Goal: Check status: Check status

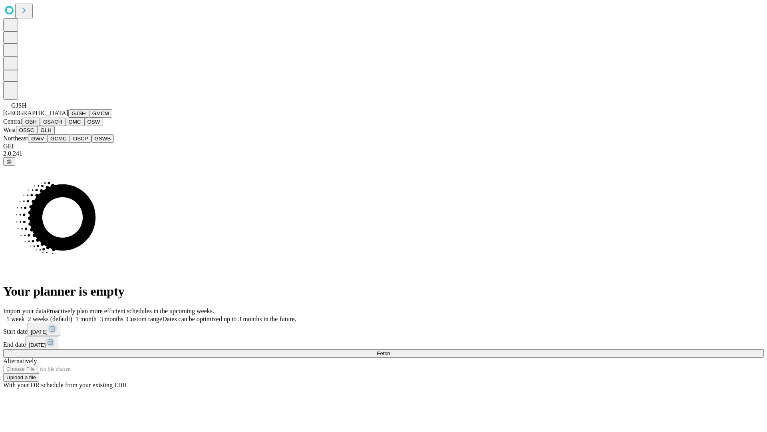
click at [68, 117] on button "GJSH" at bounding box center [78, 113] width 21 height 8
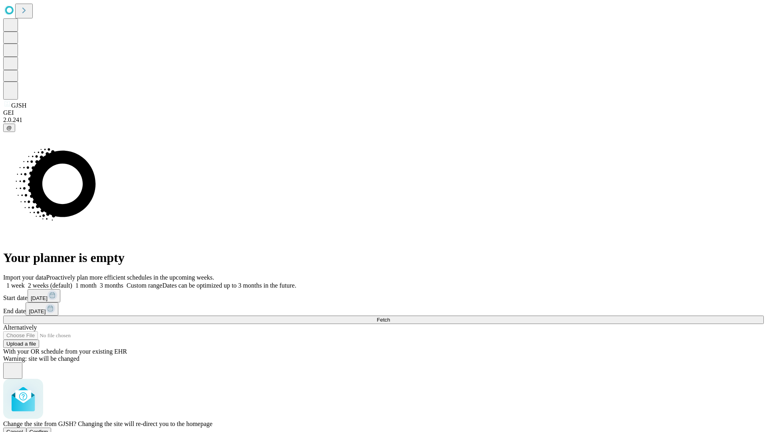
click at [48, 428] on span "Confirm" at bounding box center [39, 431] width 19 height 6
click at [97, 282] on label "1 month" at bounding box center [84, 285] width 24 height 7
click at [390, 316] on span "Fetch" at bounding box center [383, 319] width 13 height 6
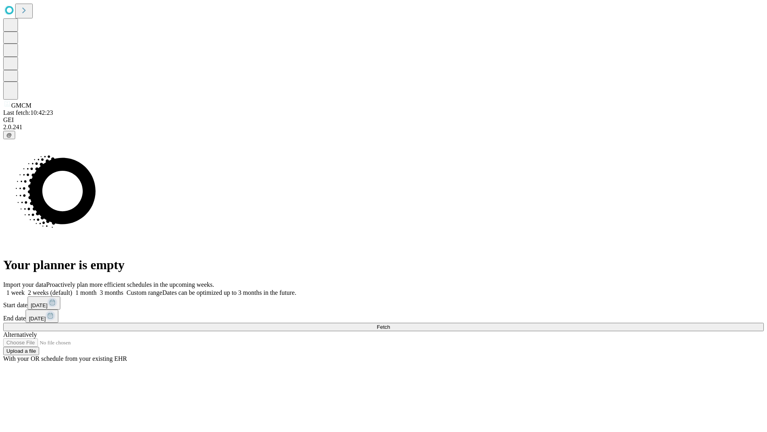
click at [97, 289] on label "1 month" at bounding box center [84, 292] width 24 height 7
click at [390, 324] on span "Fetch" at bounding box center [383, 327] width 13 height 6
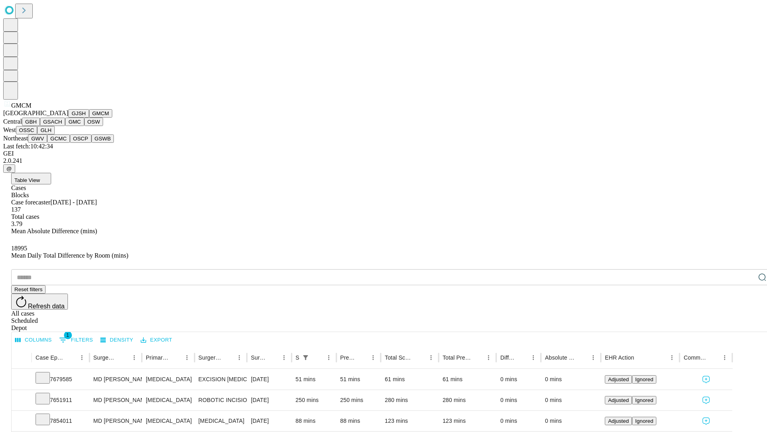
click at [40, 126] on button "GBH" at bounding box center [31, 121] width 18 height 8
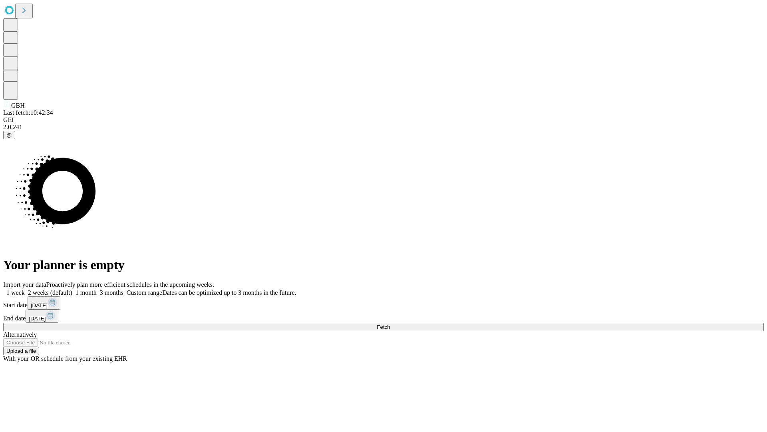
click at [97, 289] on label "1 month" at bounding box center [84, 292] width 24 height 7
click at [390, 324] on span "Fetch" at bounding box center [383, 327] width 13 height 6
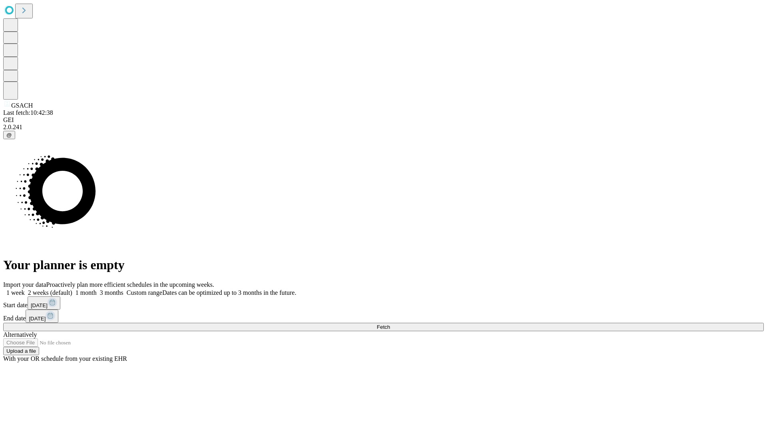
click at [390, 324] on span "Fetch" at bounding box center [383, 327] width 13 height 6
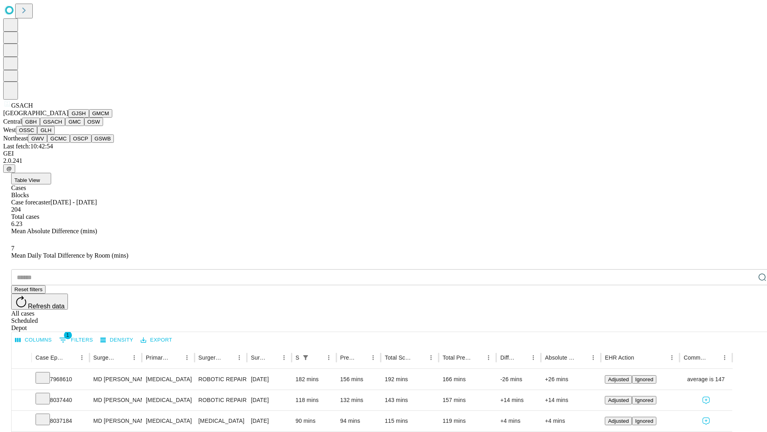
click at [65, 126] on button "GMC" at bounding box center [74, 121] width 19 height 8
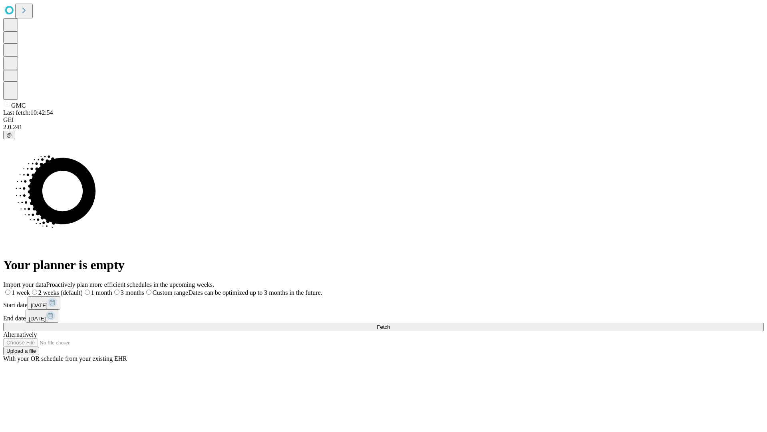
click at [112, 289] on label "1 month" at bounding box center [98, 292] width 30 height 7
click at [390, 324] on span "Fetch" at bounding box center [383, 327] width 13 height 6
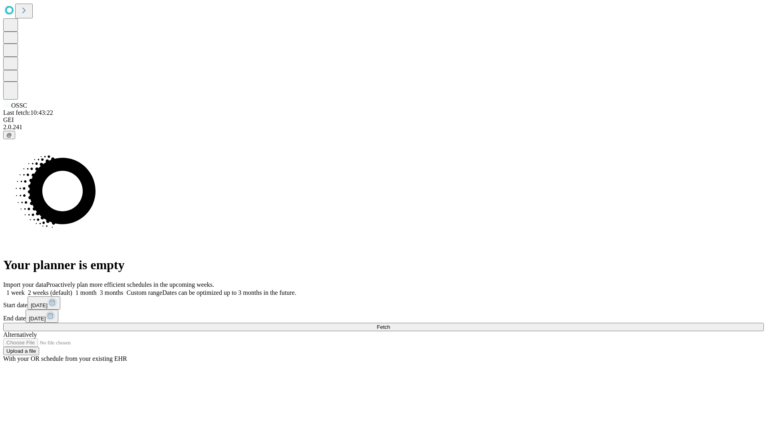
click at [97, 289] on label "1 month" at bounding box center [84, 292] width 24 height 7
click at [390, 324] on span "Fetch" at bounding box center [383, 327] width 13 height 6
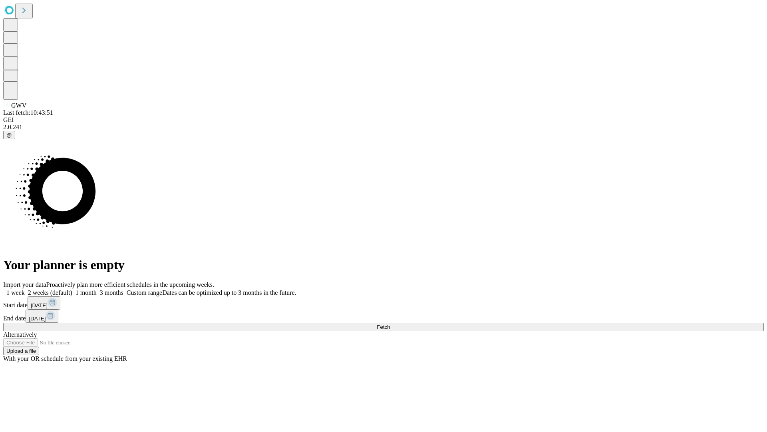
click at [97, 289] on label "1 month" at bounding box center [84, 292] width 24 height 7
click at [390, 324] on span "Fetch" at bounding box center [383, 327] width 13 height 6
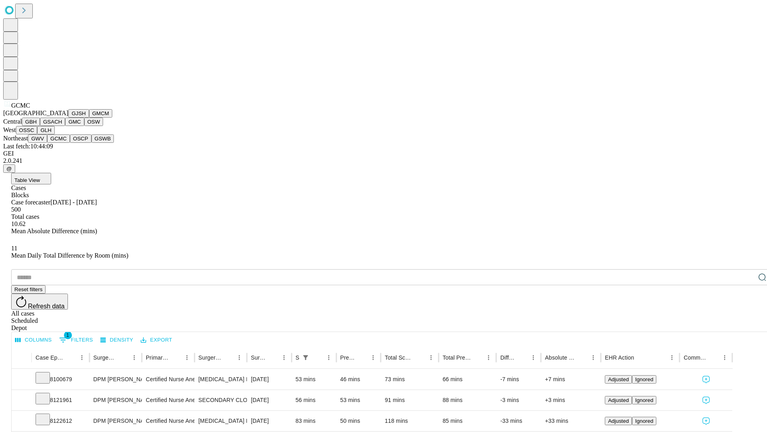
click at [70, 143] on button "OSCP" at bounding box center [81, 138] width 22 height 8
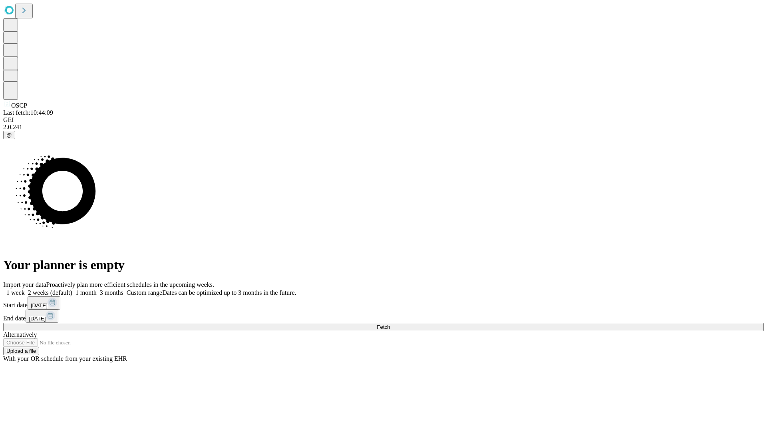
click at [390, 324] on span "Fetch" at bounding box center [383, 327] width 13 height 6
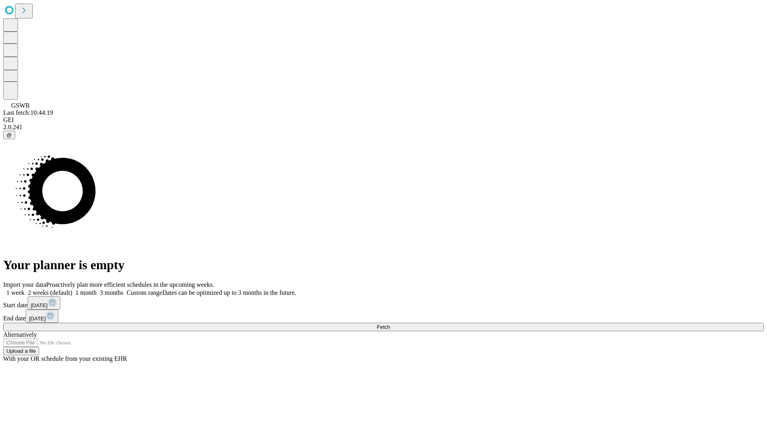
click at [97, 289] on label "1 month" at bounding box center [84, 292] width 24 height 7
click at [390, 324] on span "Fetch" at bounding box center [383, 327] width 13 height 6
